Goal: Information Seeking & Learning: Check status

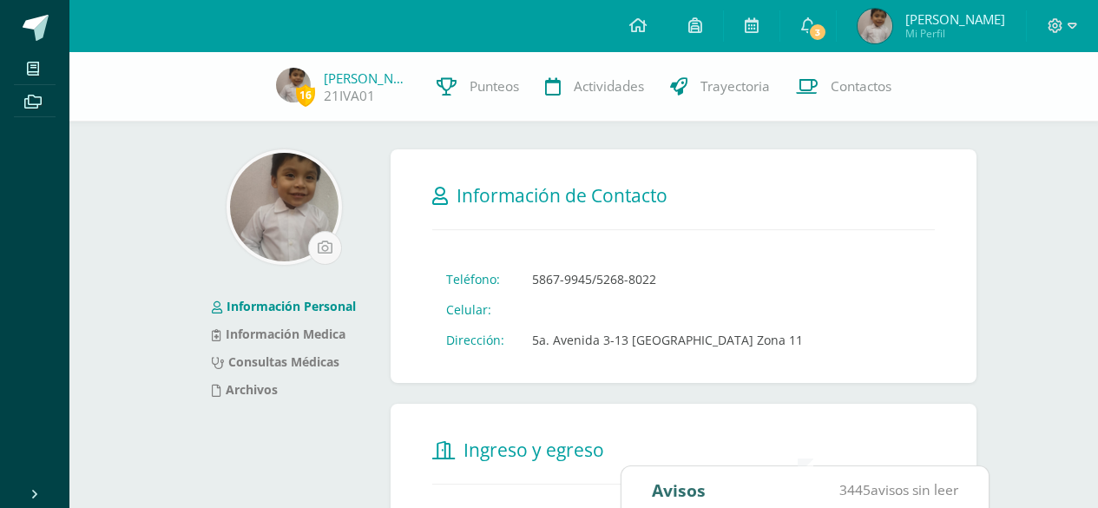
scroll to position [417, 0]
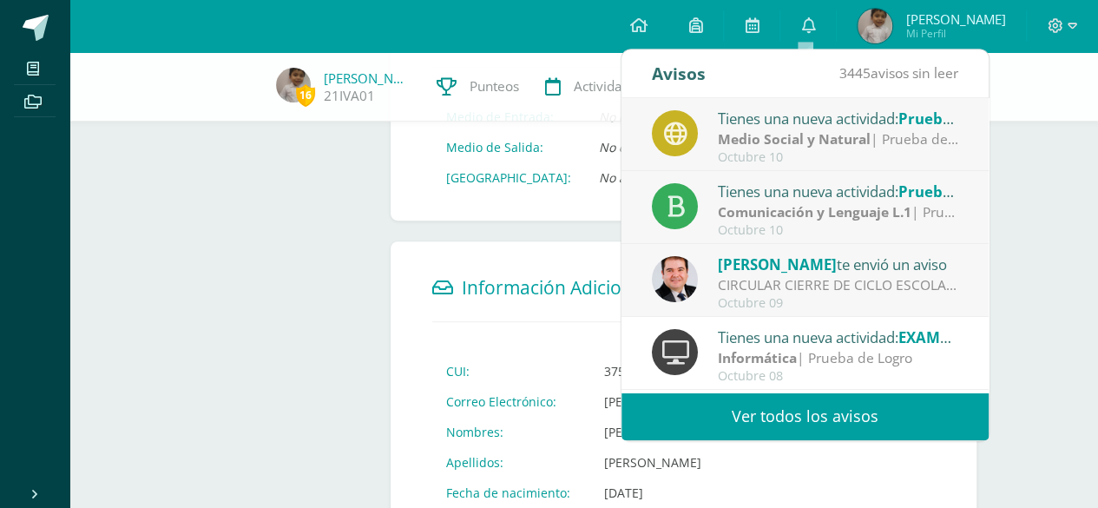
click at [820, 289] on div "CIRCULAR CIERRE DE CICLO ESCOLAR 2025: Buenas tardes estimados Padres y Madres …" at bounding box center [838, 285] width 241 height 20
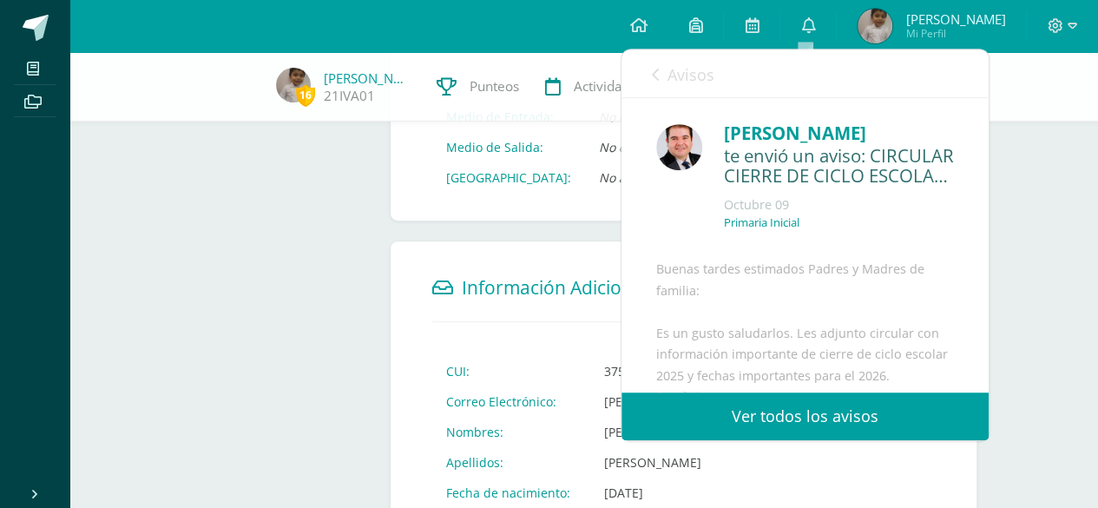
click at [878, 412] on link "Ver todos los avisos" at bounding box center [805, 416] width 367 height 48
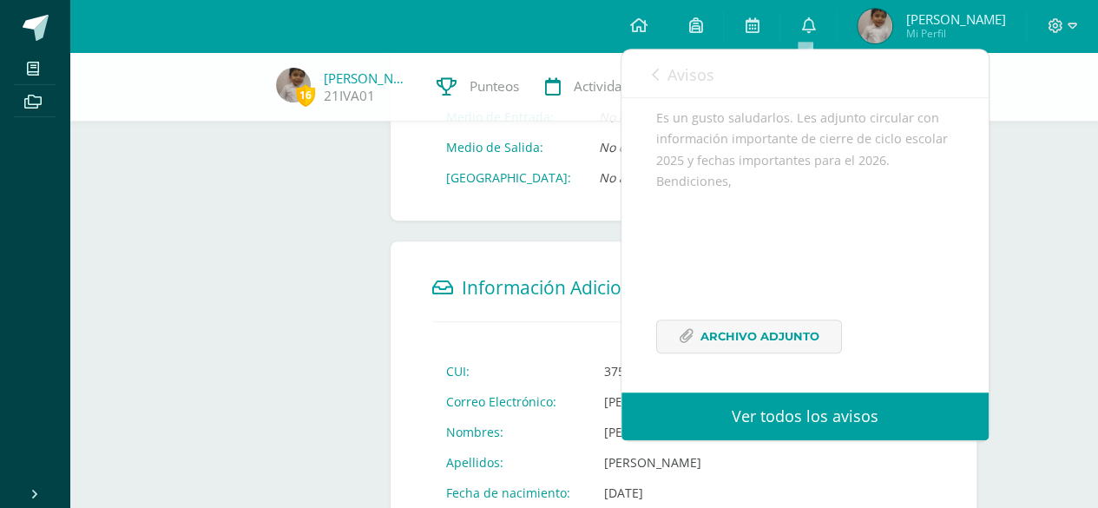
scroll to position [257, 0]
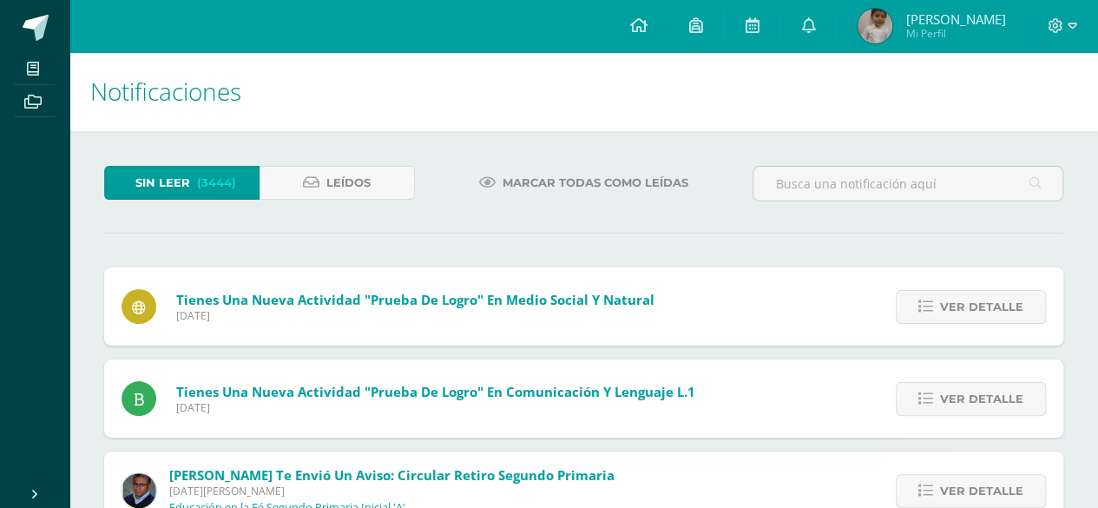
click at [152, 187] on span "Sin leer" at bounding box center [162, 183] width 55 height 32
click at [346, 181] on span "Leídos" at bounding box center [348, 183] width 44 height 32
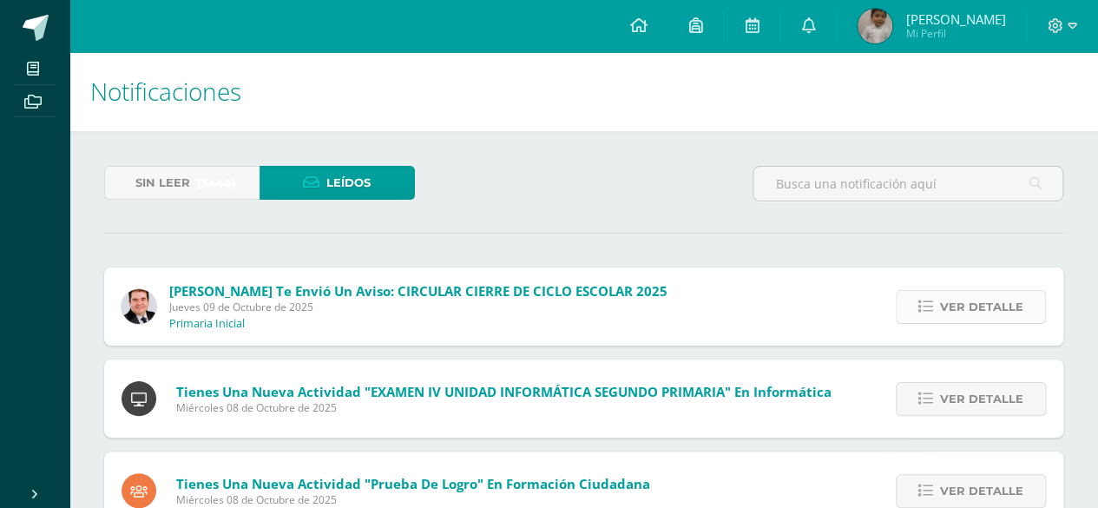
click at [941, 309] on link "Ver detalle" at bounding box center [971, 307] width 150 height 34
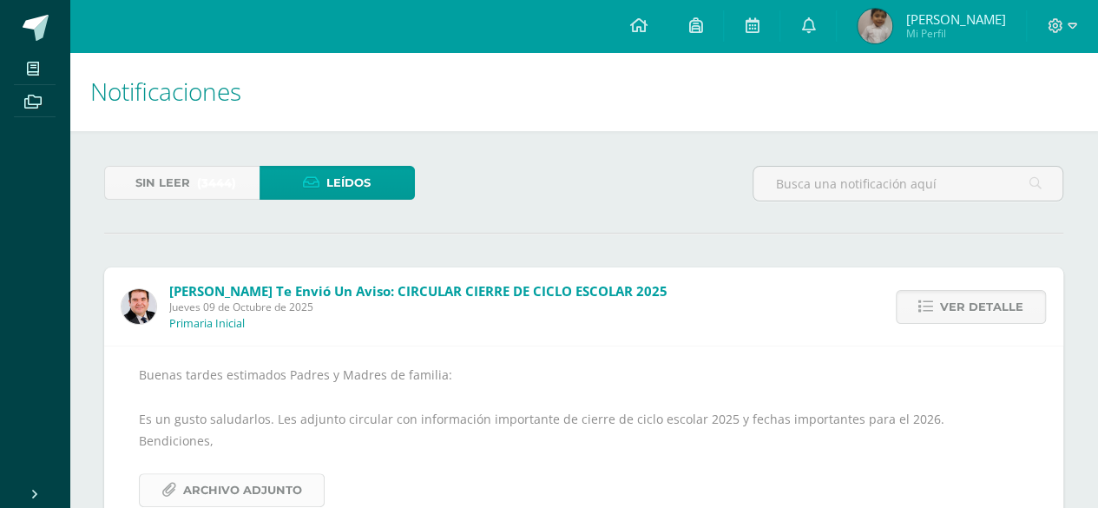
click at [305, 483] on link "Archivo Adjunto" at bounding box center [232, 490] width 186 height 34
click at [175, 190] on span "Sin leer" at bounding box center [162, 183] width 55 height 32
click at [677, 31] on link at bounding box center [696, 26] width 56 height 52
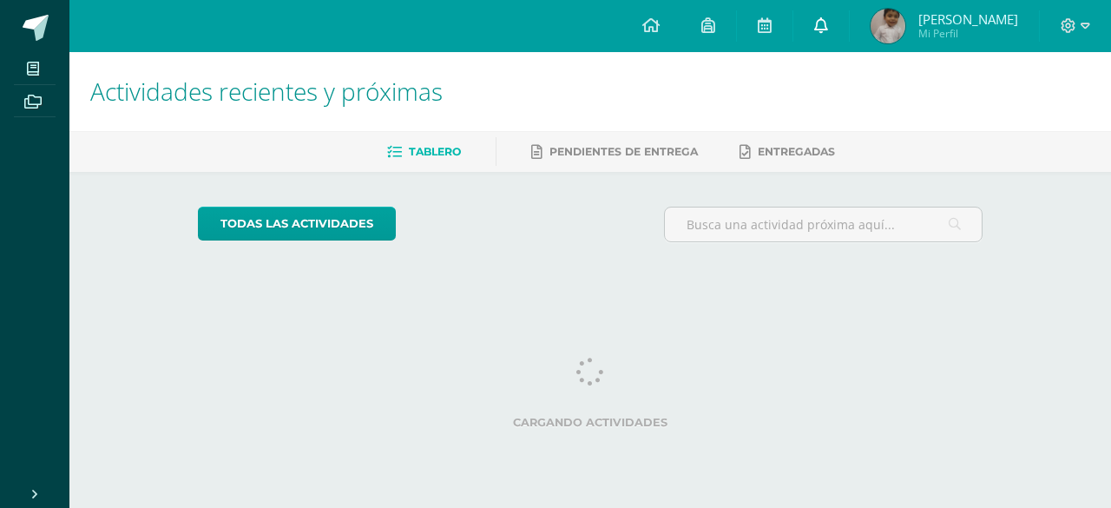
click at [818, 29] on icon at bounding box center [821, 25] width 14 height 16
click at [818, 29] on body "Mis cursos Archivos Cerrar panel Comunicación y Lenguaje L.1 Segundo Primaria I…" at bounding box center [555, 145] width 1111 height 291
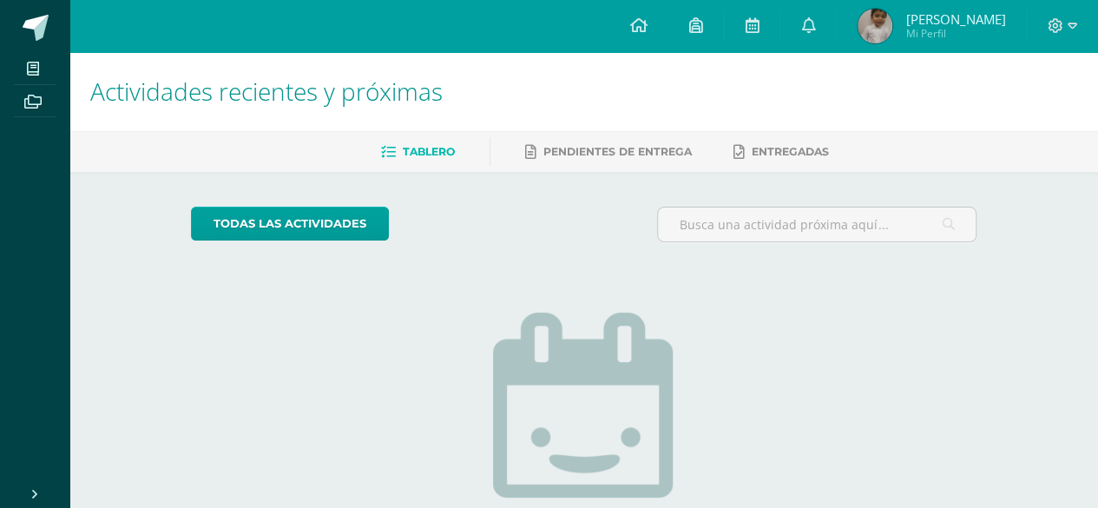
click at [551, 318] on img at bounding box center [584, 435] width 182 height 245
click at [445, 155] on span "Tablero" at bounding box center [429, 151] width 52 height 13
click at [621, 152] on span "Pendientes de entrega" at bounding box center [617, 151] width 148 height 13
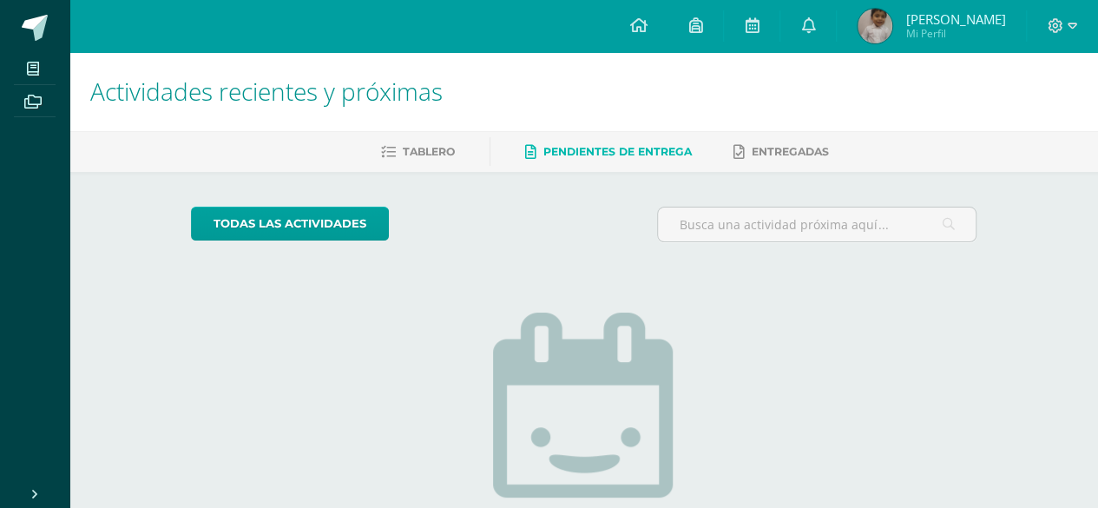
click at [879, 27] on img at bounding box center [875, 26] width 35 height 35
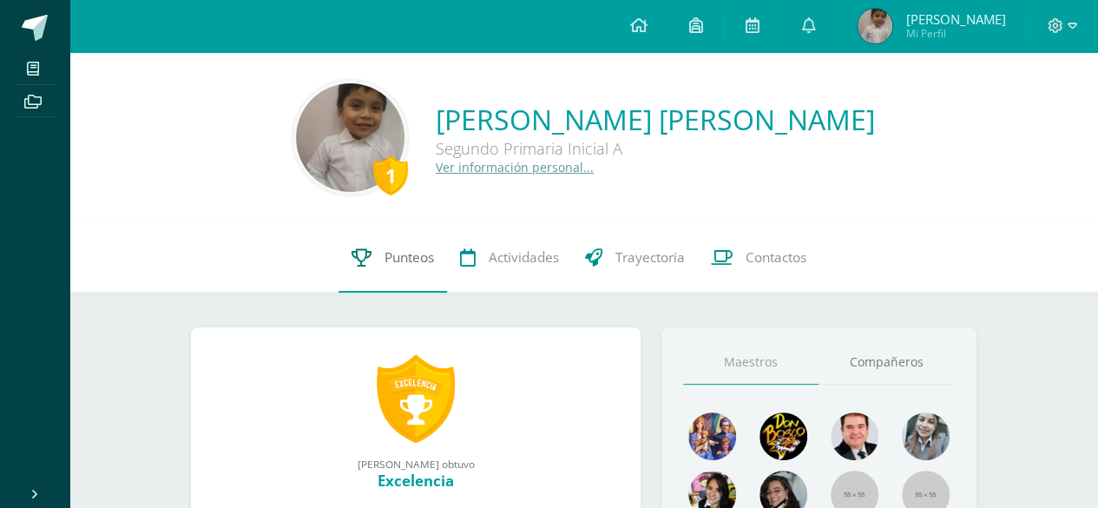
click at [412, 260] on span "Punteos" at bounding box center [409, 257] width 49 height 18
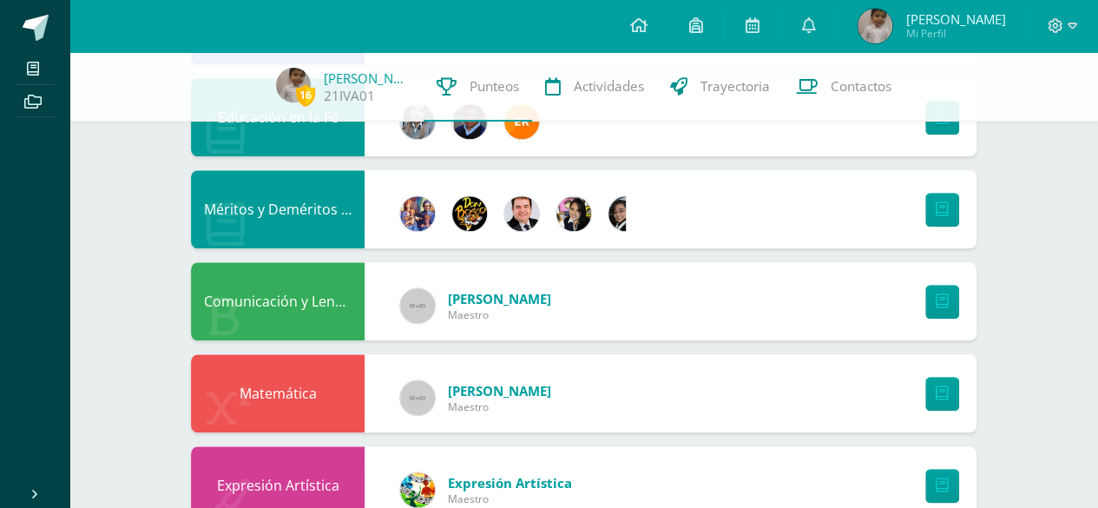
scroll to position [889, 0]
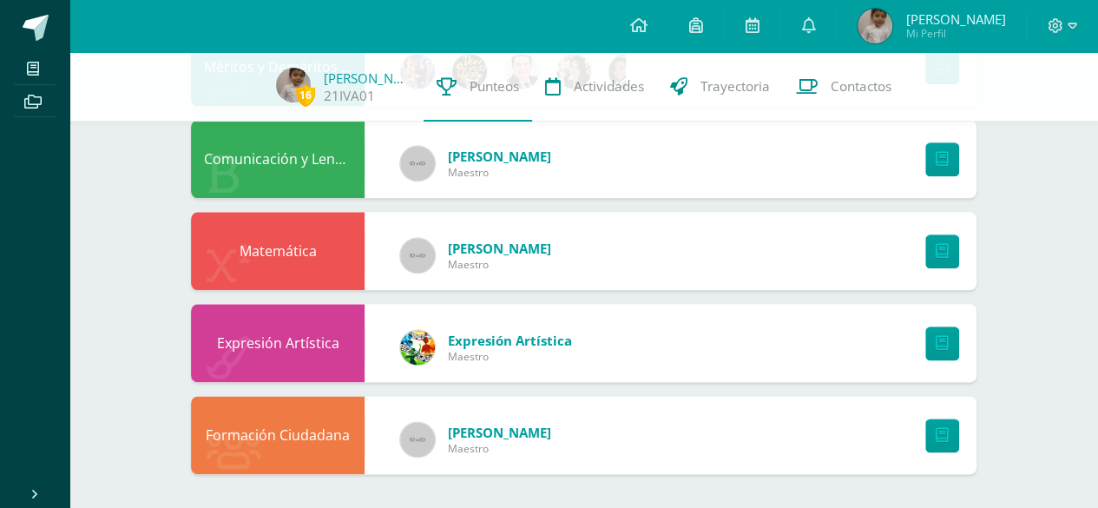
drag, startPoint x: 1098, startPoint y: 126, endPoint x: 1109, endPoint y: 545, distance: 419.5
